Goal: Find specific page/section

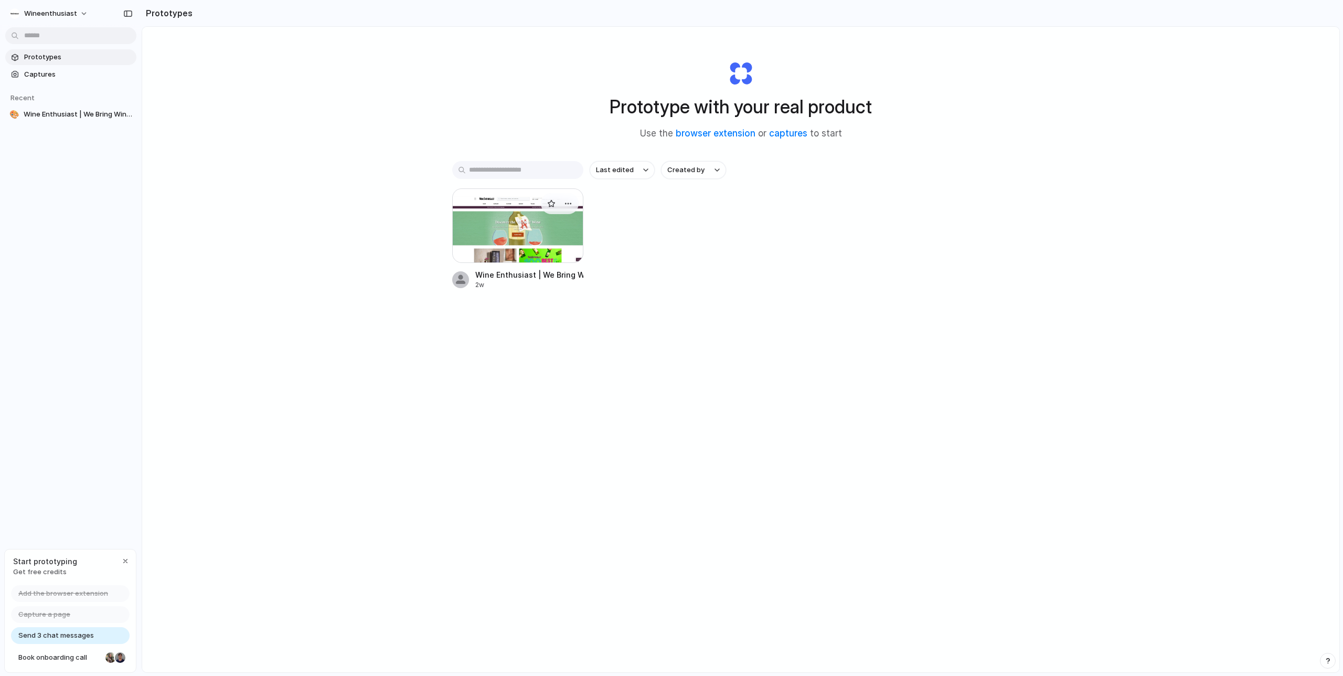
click at [518, 222] on div at bounding box center [517, 225] width 131 height 75
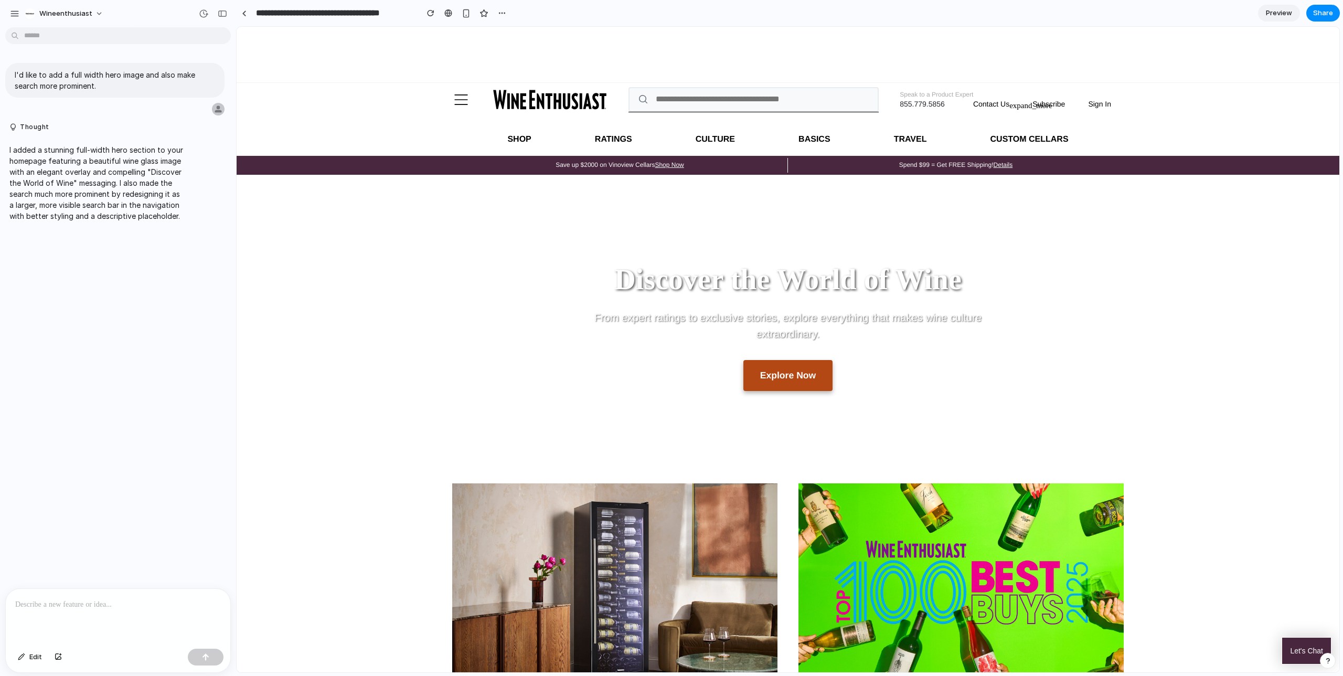
scroll to position [2, 0]
